Goal: Transaction & Acquisition: Purchase product/service

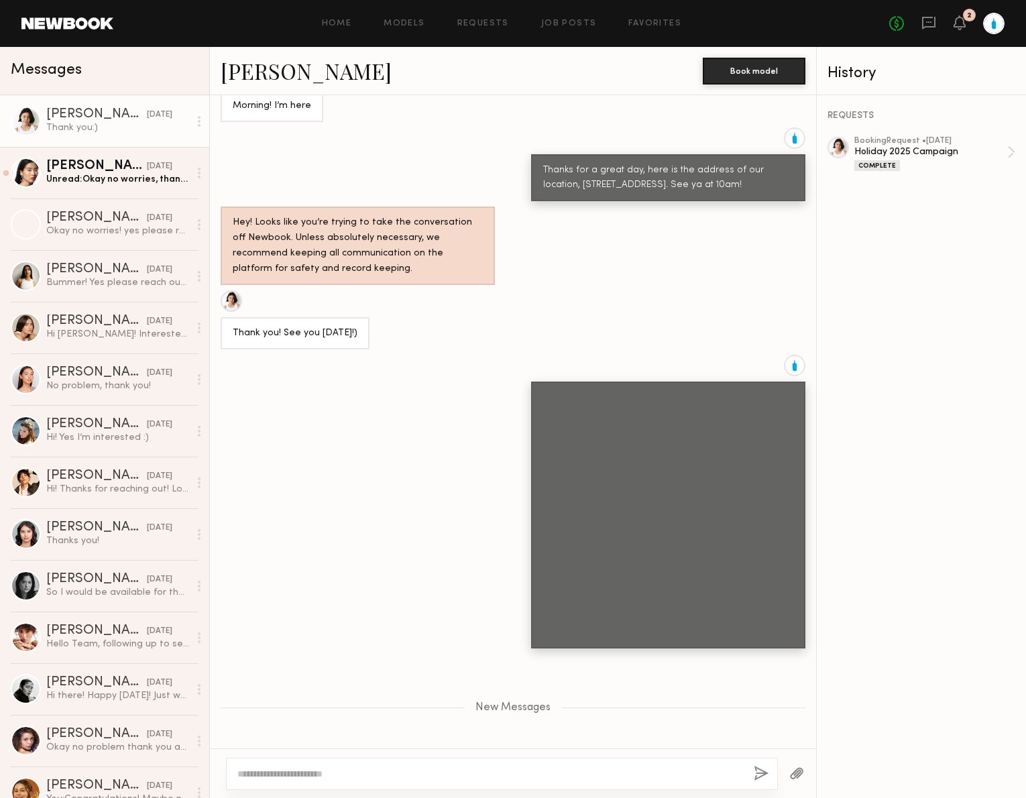
scroll to position [4200, 0]
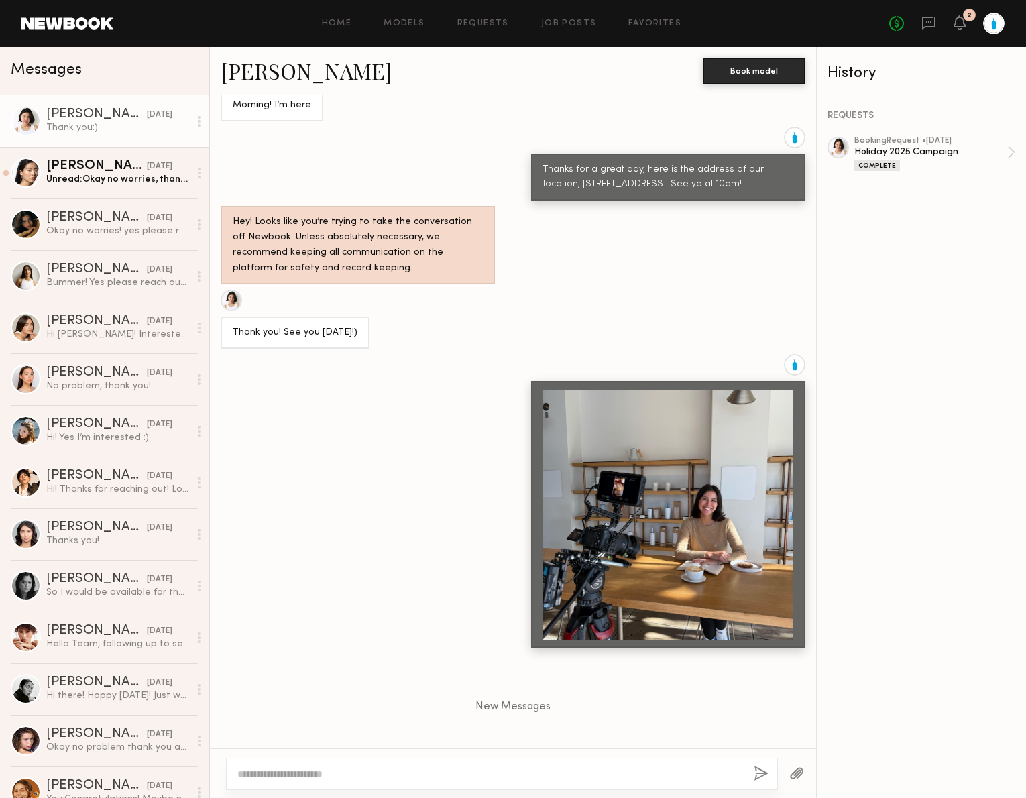
click at [716, 470] on div at bounding box center [668, 515] width 250 height 250
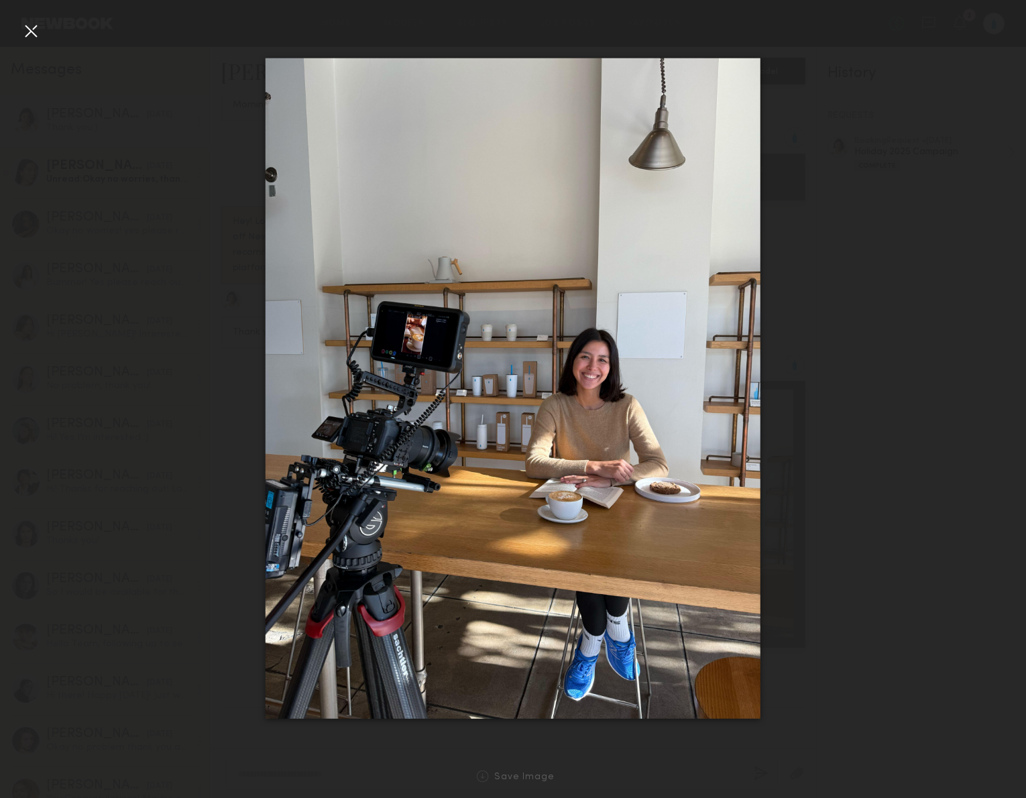
click at [29, 30] on div at bounding box center [30, 30] width 21 height 21
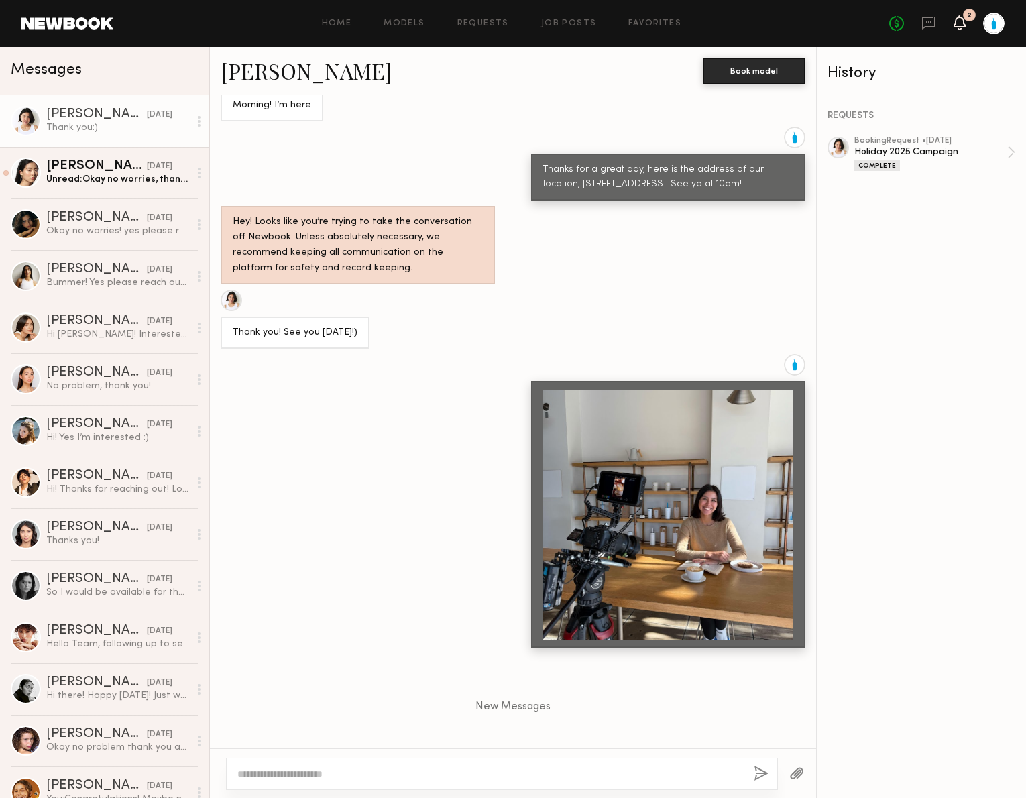
click at [961, 25] on icon at bounding box center [960, 21] width 11 height 9
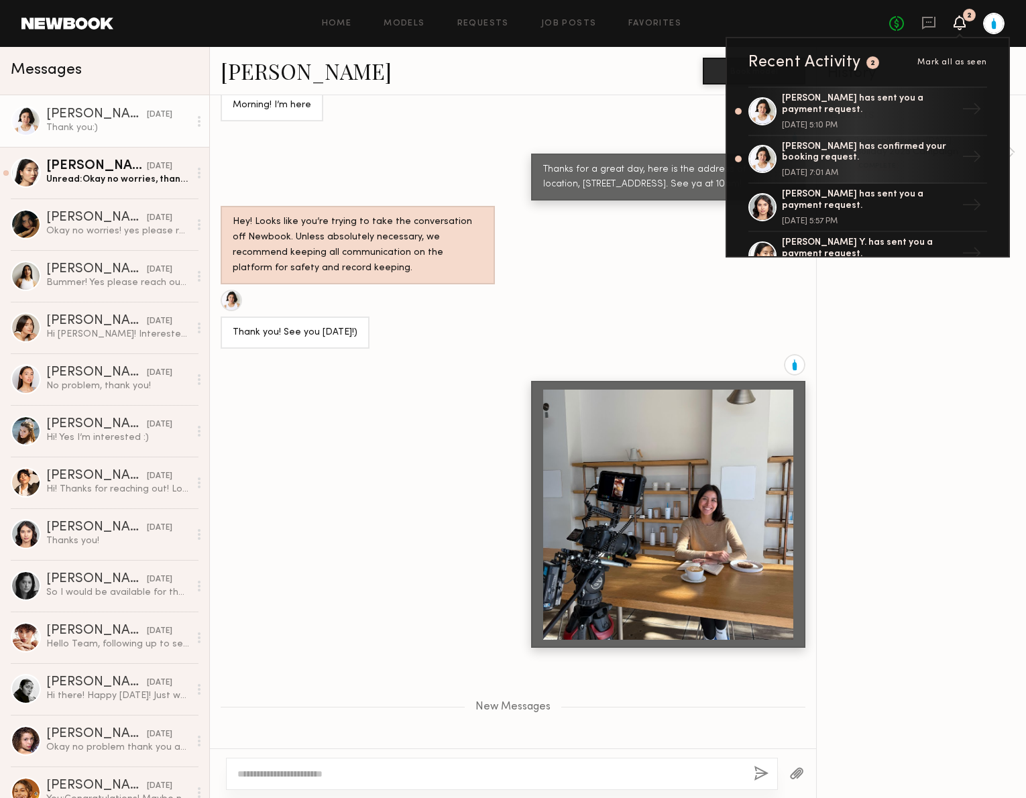
click at [903, 102] on div "[PERSON_NAME] has sent you a payment request." at bounding box center [869, 104] width 174 height 23
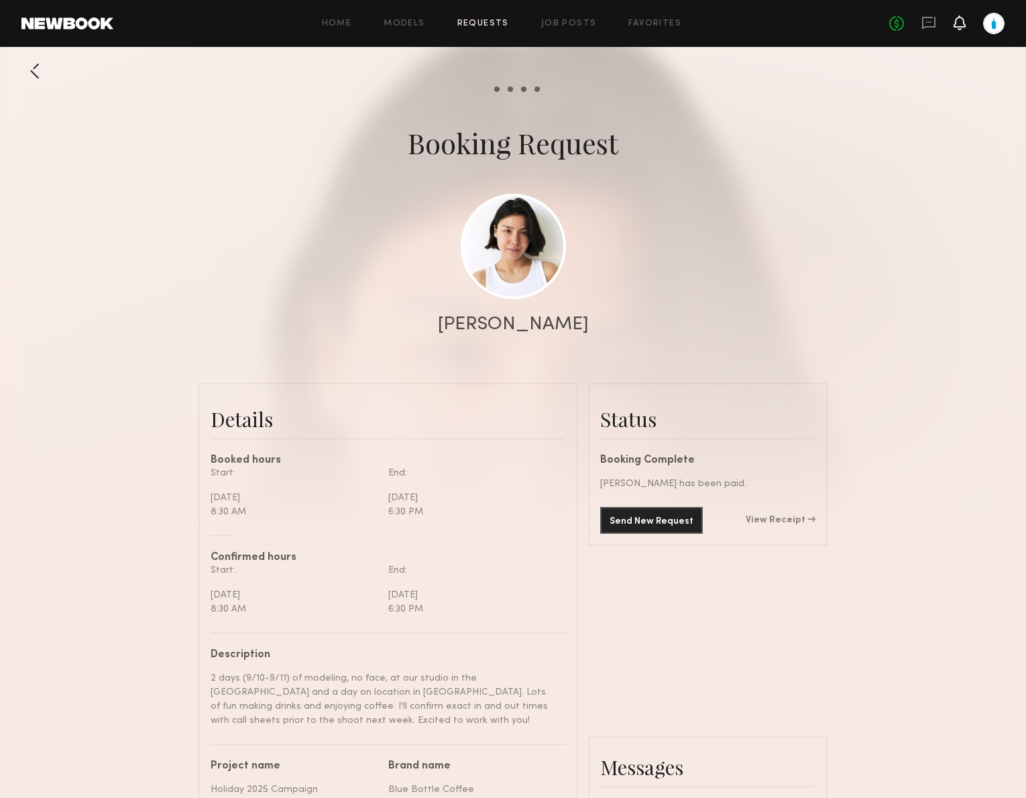
click at [959, 25] on icon at bounding box center [960, 21] width 11 height 9
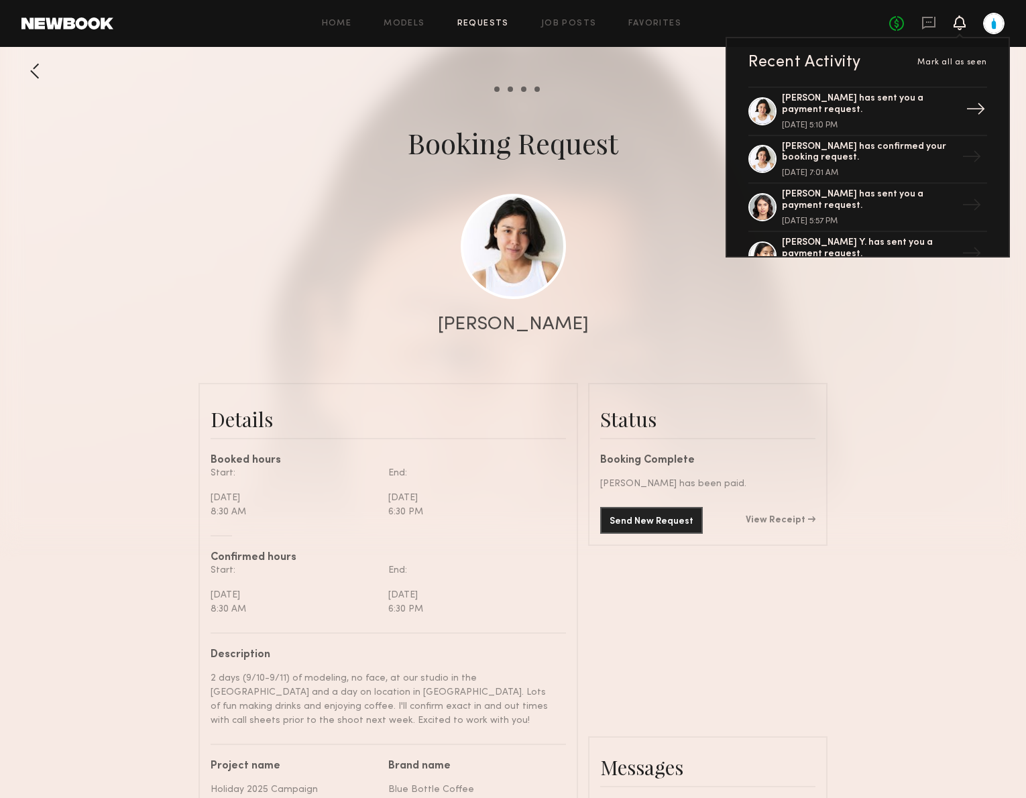
click at [979, 110] on div "→" at bounding box center [976, 111] width 31 height 35
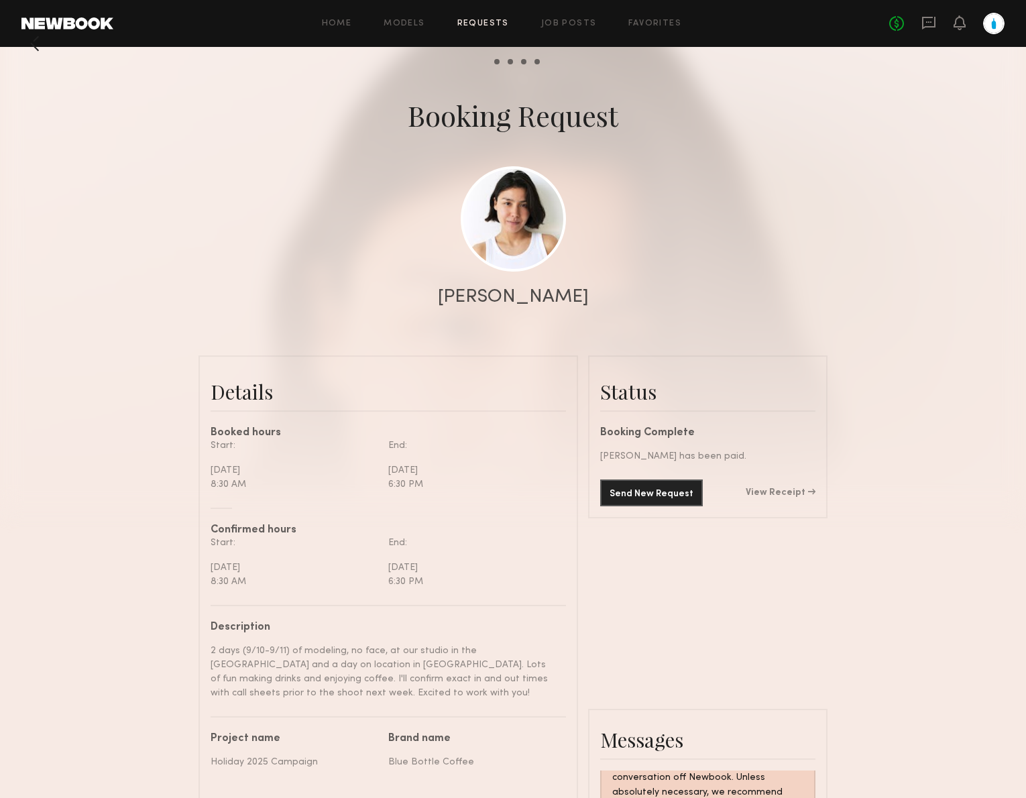
scroll to position [30, 0]
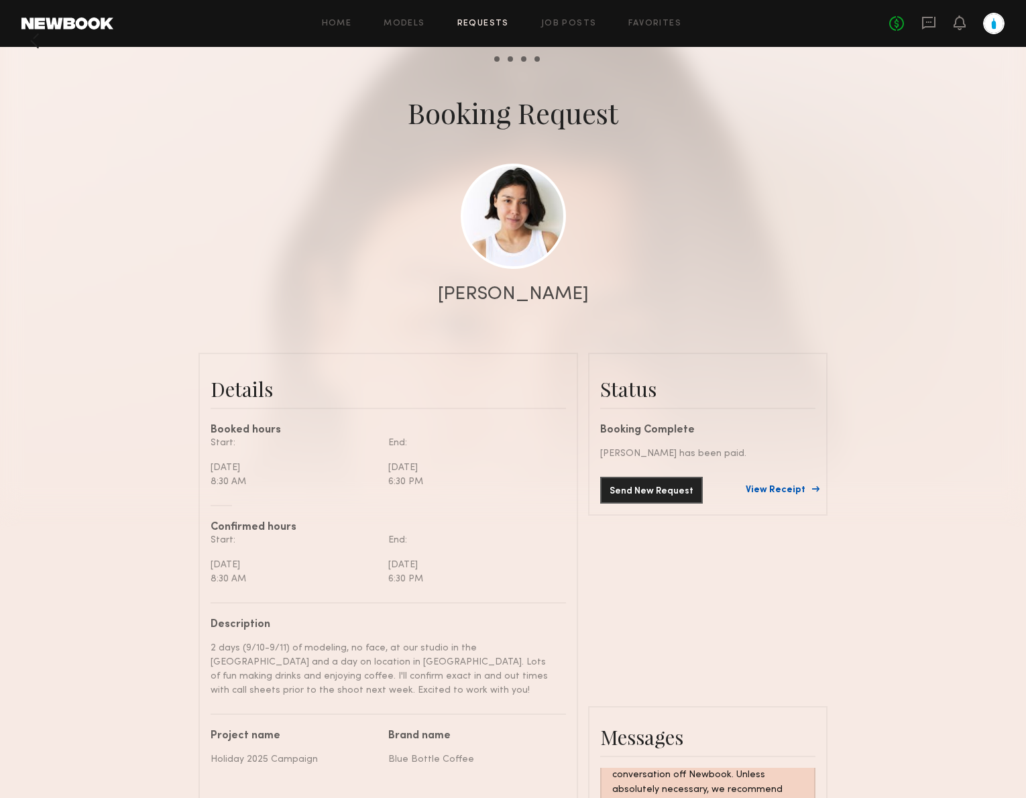
click at [787, 491] on link "View Receipt" at bounding box center [781, 490] width 70 height 9
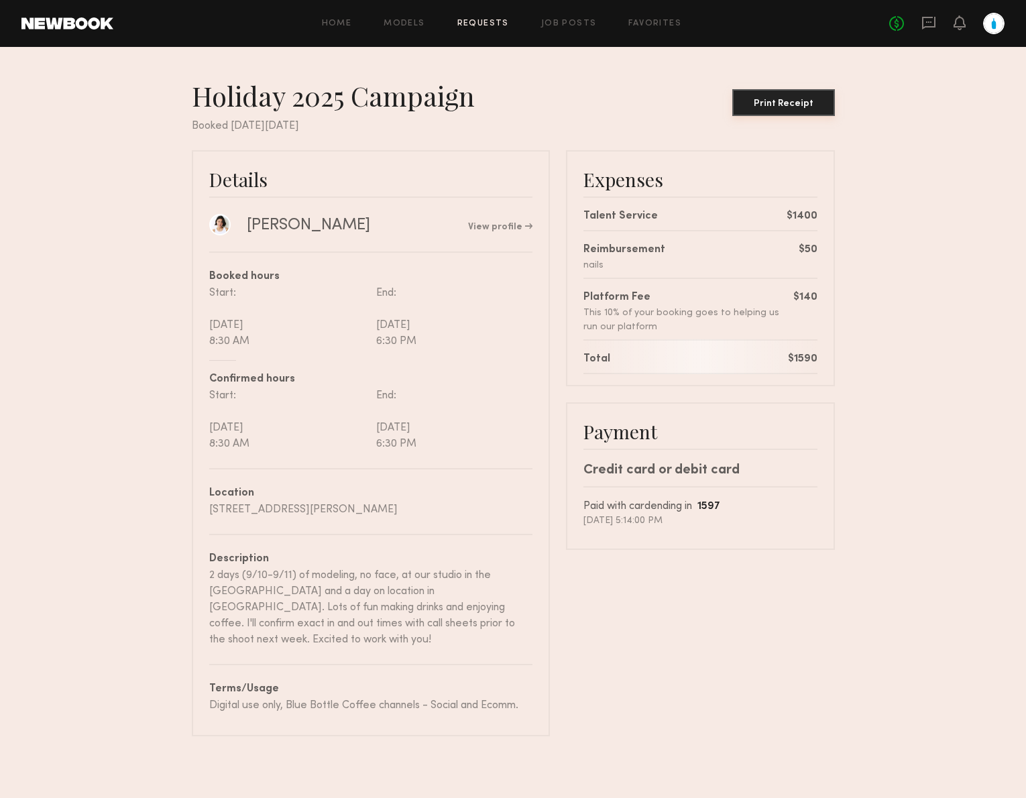
click at [767, 106] on div "Print Receipt" at bounding box center [784, 103] width 92 height 9
